Goal: Task Accomplishment & Management: Use online tool/utility

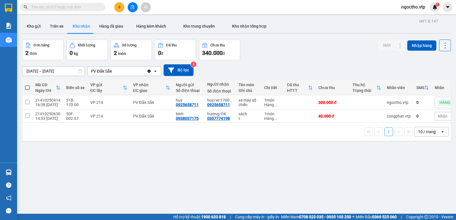
click at [72, 7] on input "text" at bounding box center [64, 7] width 67 height 6
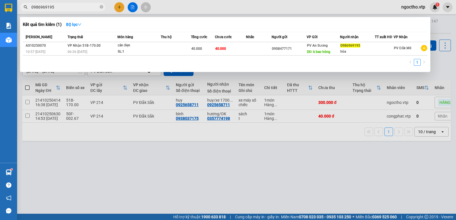
type input "0986969195"
click at [233, 132] on div at bounding box center [228, 110] width 456 height 220
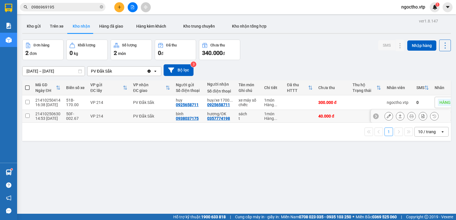
click at [385, 116] on div at bounding box center [389, 116] width 9 height 9
click at [387, 117] on icon at bounding box center [389, 116] width 4 height 4
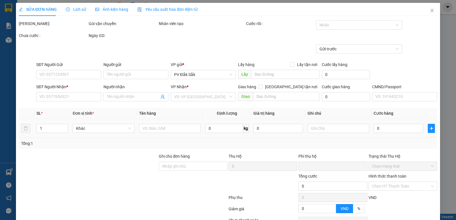
type input "2.000"
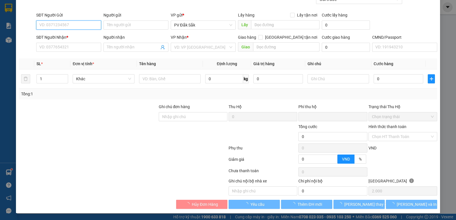
type input "0938037175"
type input "bình"
type input "0357774198"
type input "hương/OK"
type input "0"
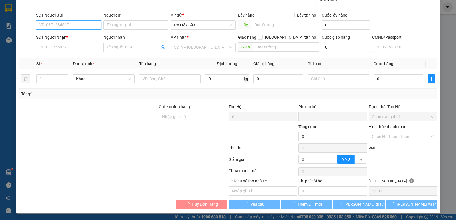
type input "40.000"
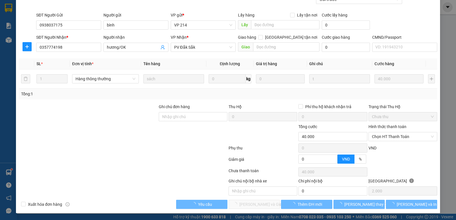
click at [388, 125] on label "Hình thức thanh toán" at bounding box center [388, 127] width 38 height 5
click at [388, 133] on input "Hình thức thanh toán" at bounding box center [401, 137] width 58 height 9
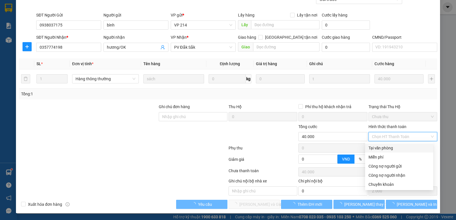
click at [384, 149] on div "Tại văn phòng" at bounding box center [399, 148] width 61 height 6
type input "0"
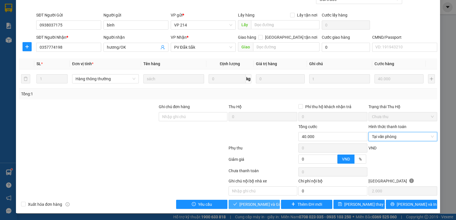
click at [273, 204] on button "[PERSON_NAME] và Giao hàng" at bounding box center [254, 204] width 51 height 9
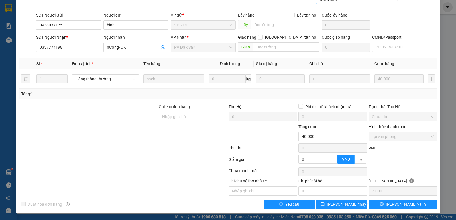
scroll to position [0, 0]
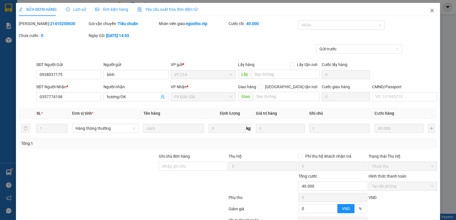
click at [432, 11] on span "Close" at bounding box center [432, 11] width 16 height 16
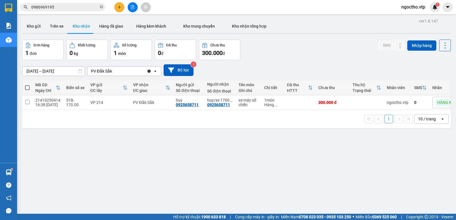
scroll to position [26, 0]
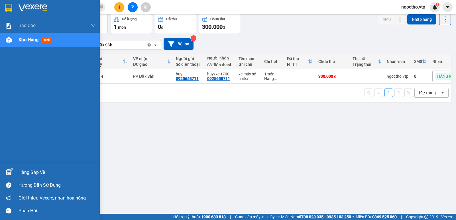
click at [7, 172] on img at bounding box center [9, 173] width 6 height 6
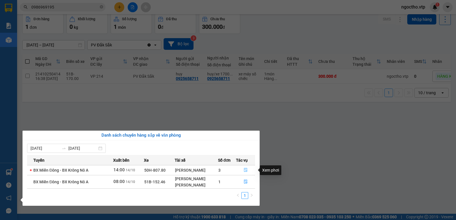
click at [243, 170] on button "button" at bounding box center [245, 170] width 19 height 9
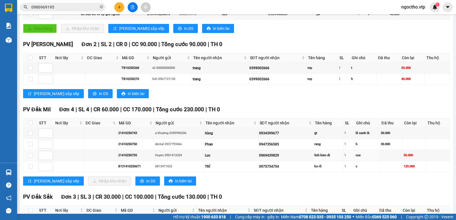
scroll to position [200, 0]
